Goal: Task Accomplishment & Management: Manage account settings

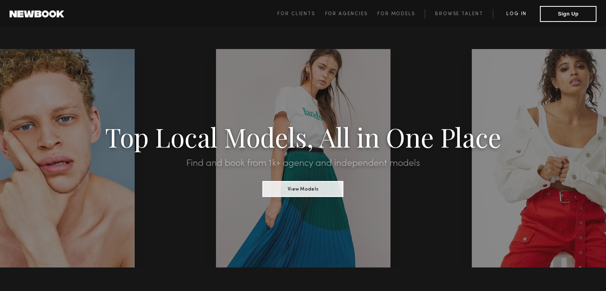
click at [512, 13] on link "Log in" at bounding box center [516, 14] width 47 height 10
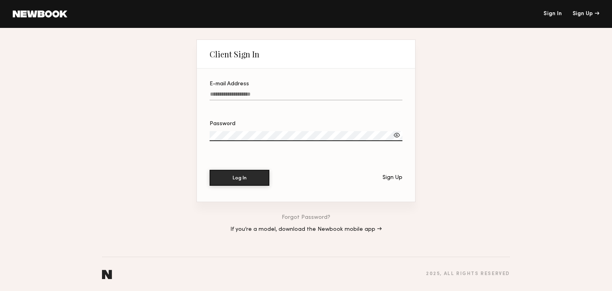
click at [239, 91] on input "E-mail Address" at bounding box center [306, 95] width 193 height 9
click at [245, 173] on button "Log In" at bounding box center [240, 177] width 60 height 16
click at [398, 135] on div at bounding box center [397, 135] width 8 height 8
click at [245, 175] on button "Log In" at bounding box center [240, 177] width 60 height 16
click at [243, 94] on input "**********" at bounding box center [306, 95] width 193 height 9
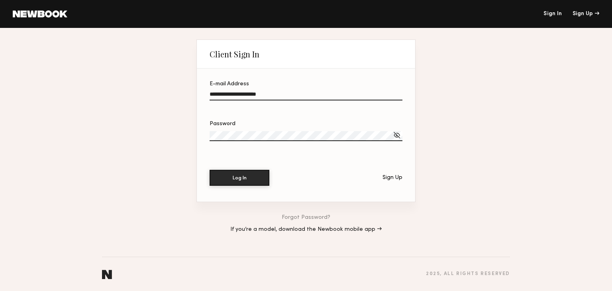
type input "**********"
click at [278, 129] on label "Password" at bounding box center [306, 134] width 193 height 27
click at [243, 174] on button "Log In" at bounding box center [240, 177] width 60 height 16
click at [234, 172] on button "Log In" at bounding box center [240, 177] width 60 height 16
click at [277, 126] on div "Password" at bounding box center [306, 124] width 193 height 6
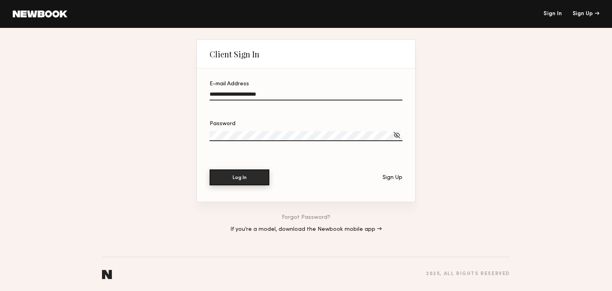
click at [230, 181] on button "Log In" at bounding box center [240, 177] width 60 height 16
click at [247, 129] on label "Password" at bounding box center [306, 134] width 193 height 27
click at [247, 175] on button "Log In" at bounding box center [240, 177] width 60 height 16
